Goal: Book appointment/travel/reservation

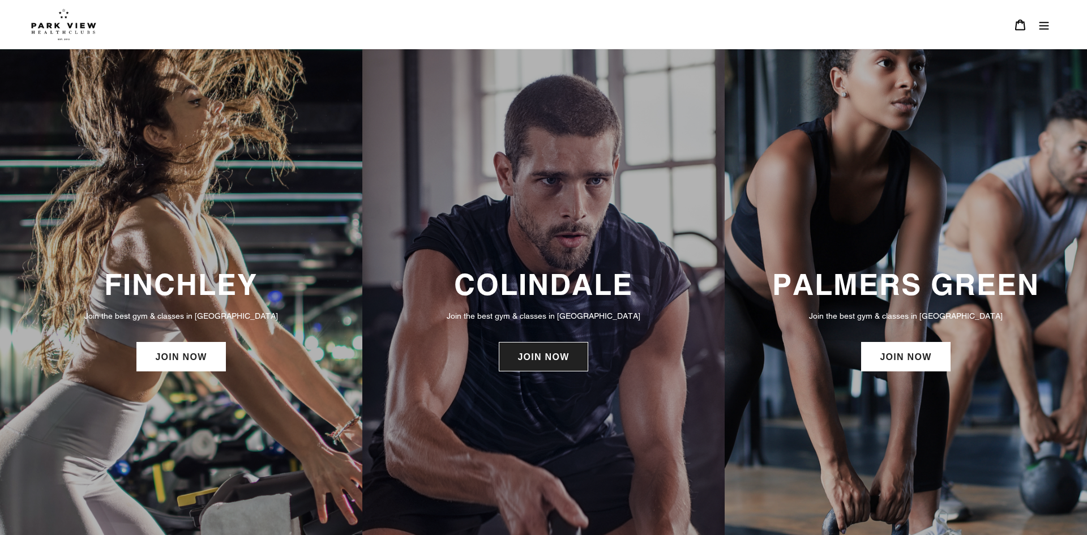
click at [565, 360] on link "JOIN NOW" at bounding box center [543, 356] width 89 height 29
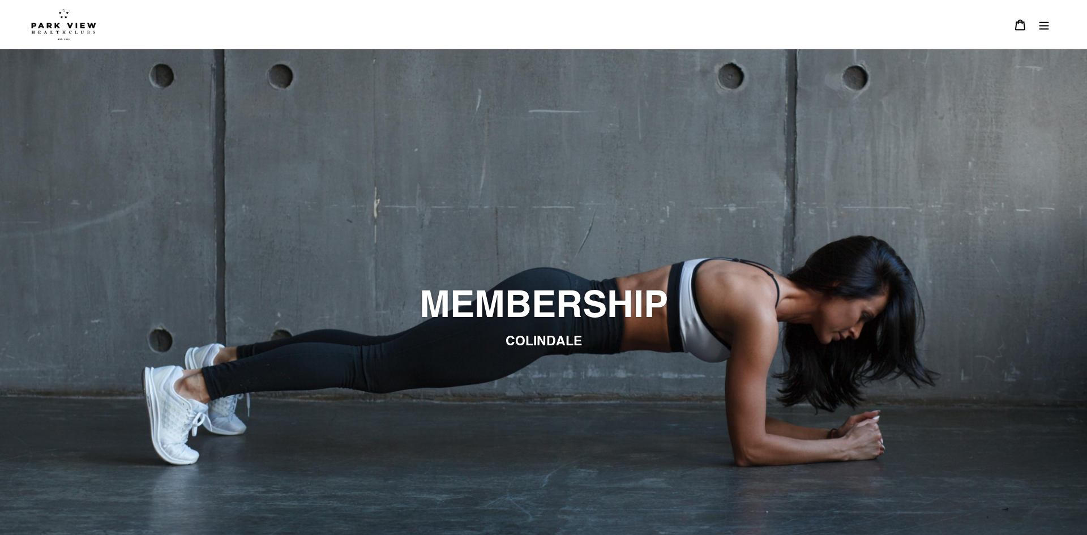
click at [1053, 30] on button "Menu" at bounding box center [1044, 24] width 24 height 24
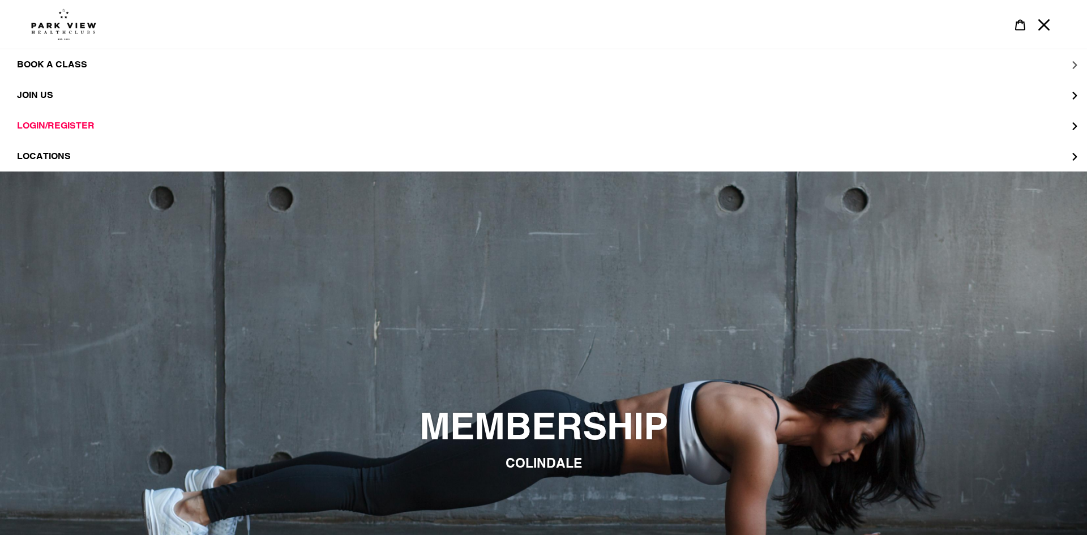
click at [71, 65] on span "BOOK A CLASS" at bounding box center [52, 64] width 70 height 11
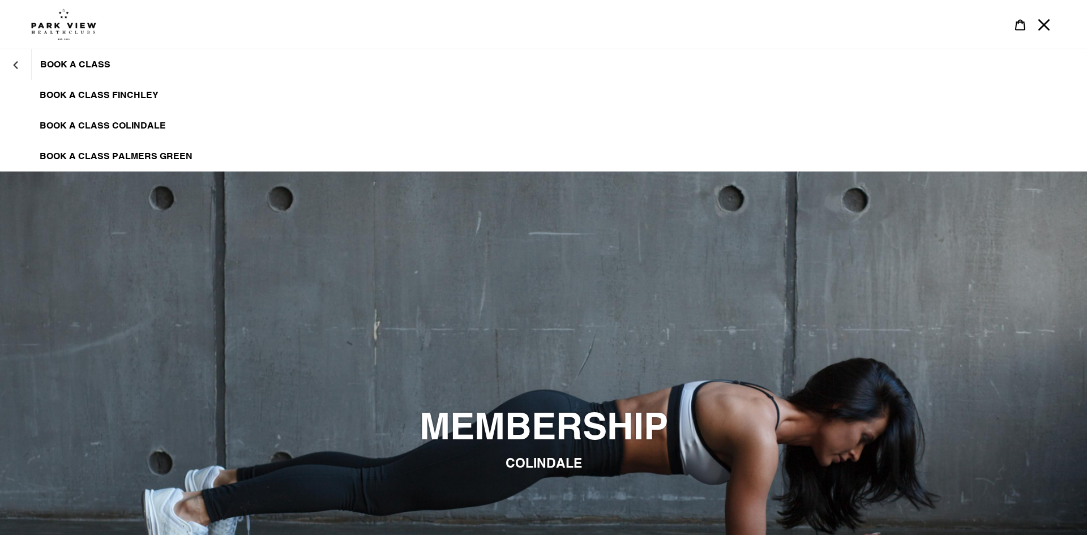
click at [139, 127] on span "BOOK A CLASS COLINDALE" at bounding box center [103, 125] width 126 height 11
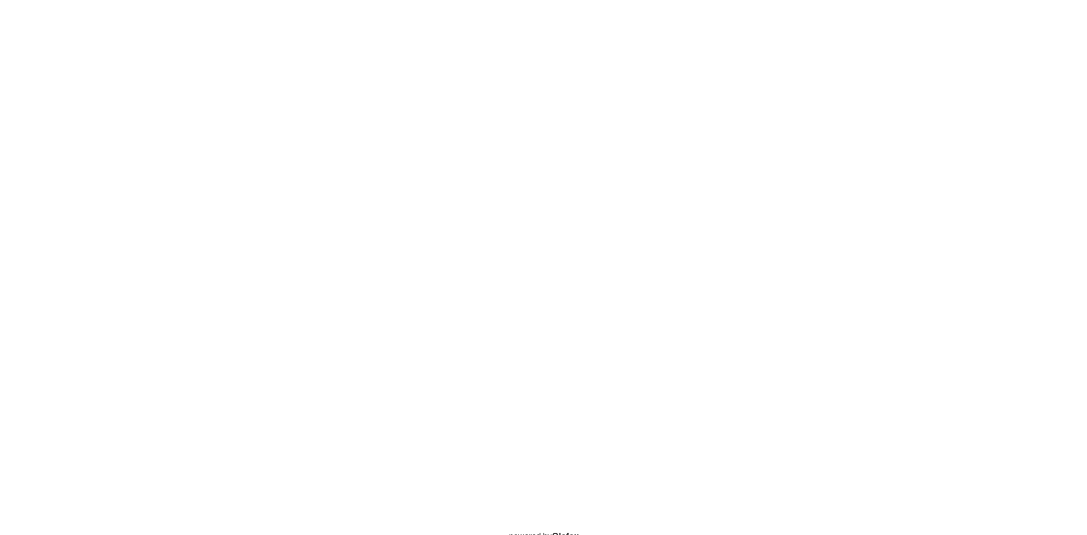
scroll to position [782, 0]
